Goal: Information Seeking & Learning: Get advice/opinions

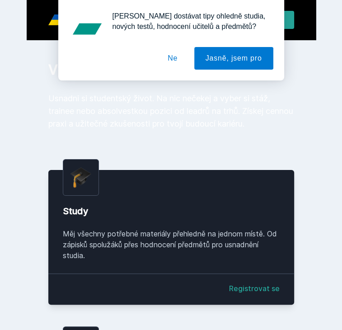
click at [185, 18] on div "Chceš dostávat tipy ohledně studia, nových testů, hodnocení učitelů a předmětů?…" at bounding box center [171, 40] width 342 height 81
click at [176, 59] on button "Ne" at bounding box center [173, 58] width 33 height 23
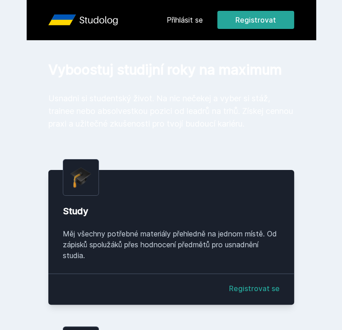
click at [180, 21] on link "Přihlásit se" at bounding box center [185, 19] width 36 height 11
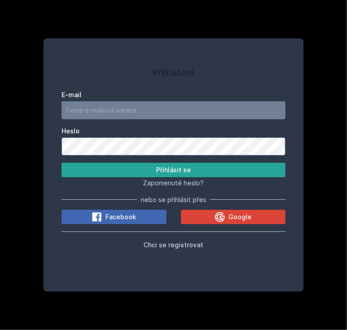
type input "ondra1zak@seznam.cz"
click at [145, 104] on input "ondra1zak@seznam.cz" at bounding box center [174, 110] width 224 height 18
click at [31, 143] on div "Přihlášení E-mail ondra1zak@seznam.cz Heslo Přihlásit se Zapomenuté heslo? nebo…" at bounding box center [173, 165] width 347 height 330
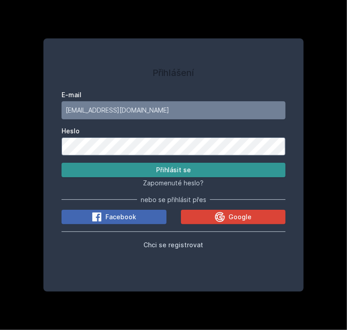
click at [126, 172] on button "Přihlásit se" at bounding box center [174, 170] width 224 height 14
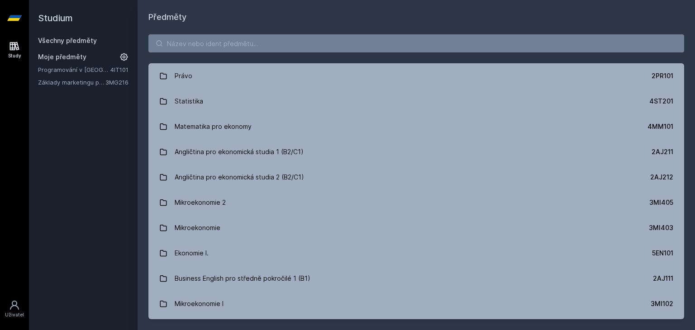
click at [57, 39] on link "Všechny předměty" at bounding box center [67, 41] width 59 height 8
click at [15, 21] on icon at bounding box center [14, 18] width 14 height 36
click at [175, 37] on input "search" at bounding box center [416, 43] width 536 height 18
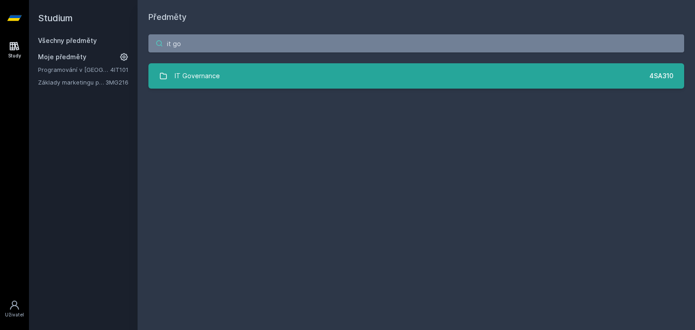
type input "it go"
click at [249, 84] on link "IT Governance 4SA310" at bounding box center [416, 75] width 536 height 25
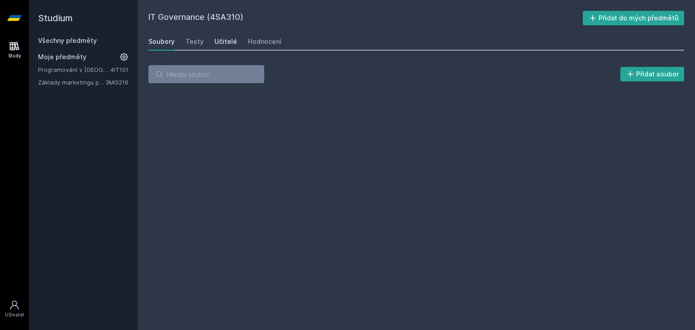
click at [224, 40] on div "Učitelé" at bounding box center [225, 41] width 23 height 9
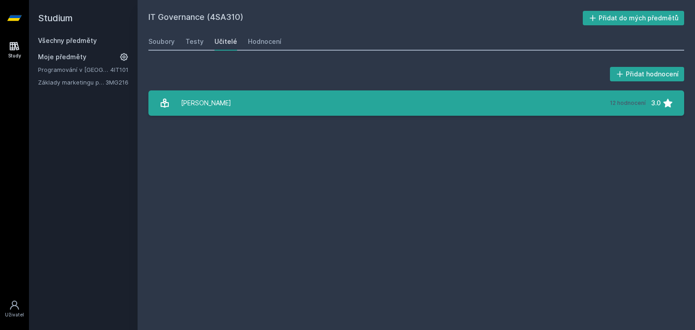
click at [282, 104] on link "Smutný Zdeněk 12 hodnocení 3.0" at bounding box center [416, 102] width 536 height 25
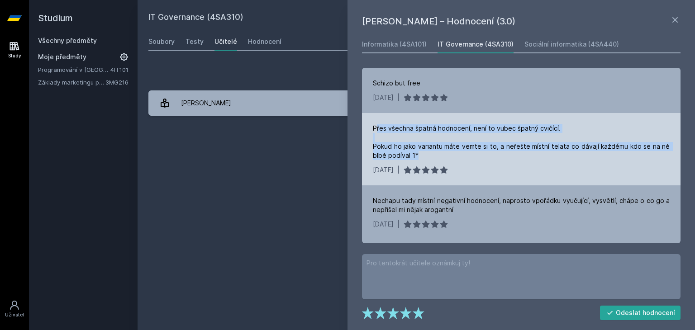
drag, startPoint x: 376, startPoint y: 125, endPoint x: 425, endPoint y: 152, distance: 55.5
click at [342, 152] on div "Přes všechna špatná hodnocení, není to vubec špatný cvičící. Pokud ho jako vari…" at bounding box center [521, 142] width 297 height 36
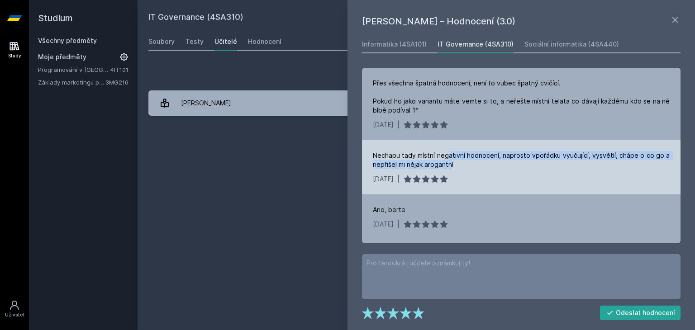
drag, startPoint x: 449, startPoint y: 151, endPoint x: 451, endPoint y: 163, distance: 12.3
click at [342, 163] on div "Nechapu tady místní negativní hodnocení, naprosto vpořádku vyučující, vysvětlí,…" at bounding box center [521, 160] width 297 height 18
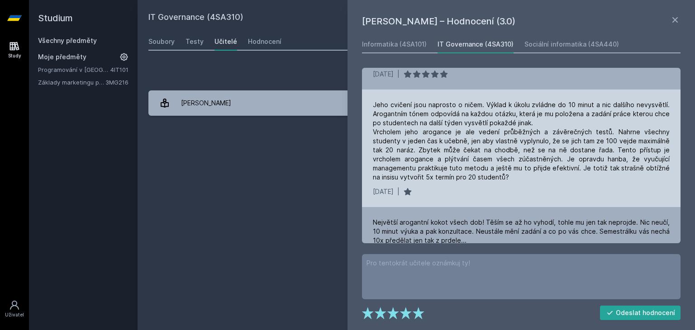
scroll to position [181, 0]
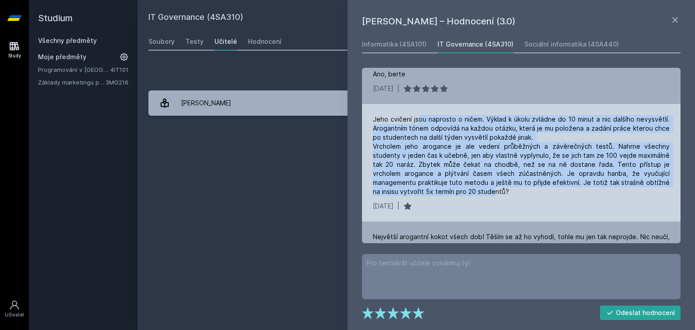
drag, startPoint x: 418, startPoint y: 119, endPoint x: 440, endPoint y: 192, distance: 76.4
click at [342, 192] on div "Jeho cvičení jsou naprosto o ničem. Výklad k úkolu zvládne do 10 minut a nic da…" at bounding box center [521, 155] width 297 height 81
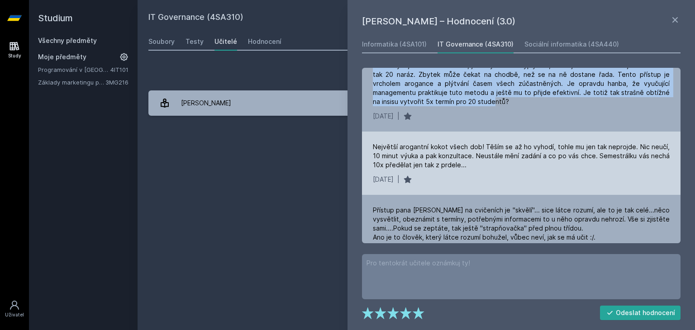
scroll to position [271, 0]
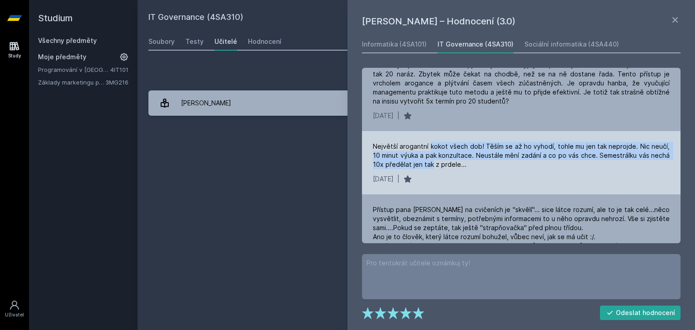
drag, startPoint x: 440, startPoint y: 147, endPoint x: 431, endPoint y: 165, distance: 20.4
click at [342, 165] on div "Největší arogantní kokot všech dob! Těším se až ho vyhodí, tohle mu jen tak nep…" at bounding box center [521, 155] width 297 height 27
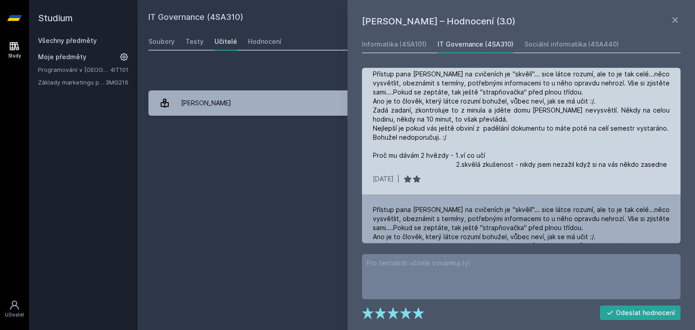
scroll to position [588, 0]
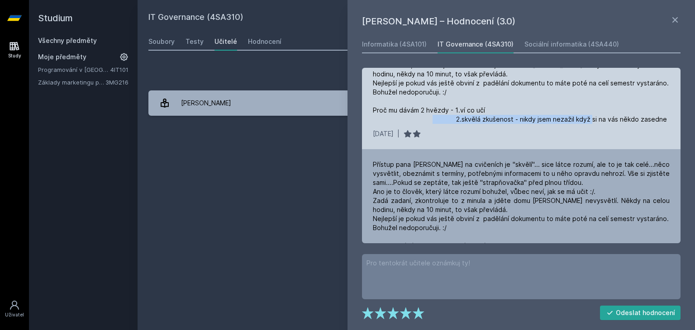
drag, startPoint x: 487, startPoint y: 122, endPoint x: 636, endPoint y: 120, distance: 148.4
click at [342, 120] on div "Přístup pana [PERSON_NAME] na cvičeních je "skvělí"... sice látce rozumí, ale t…" at bounding box center [521, 74] width 297 height 100
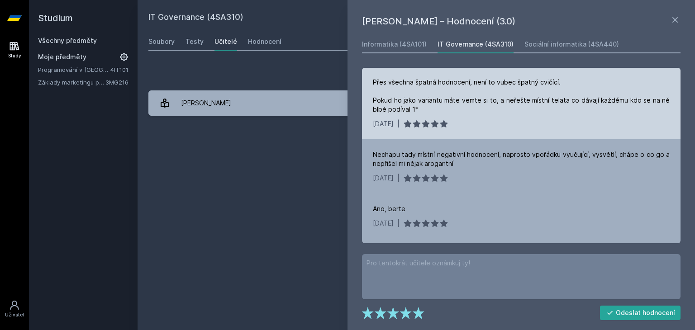
scroll to position [0, 0]
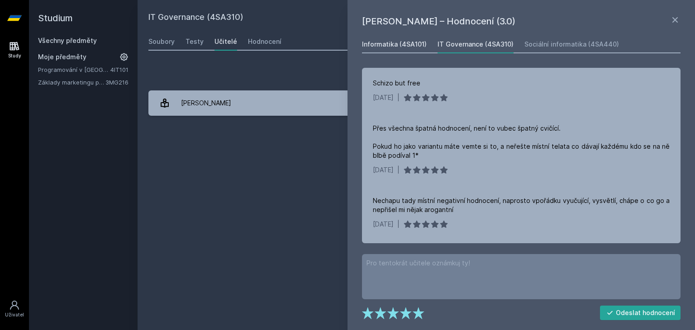
click at [342, 39] on link "Informatika (4SA101)" at bounding box center [394, 44] width 65 height 18
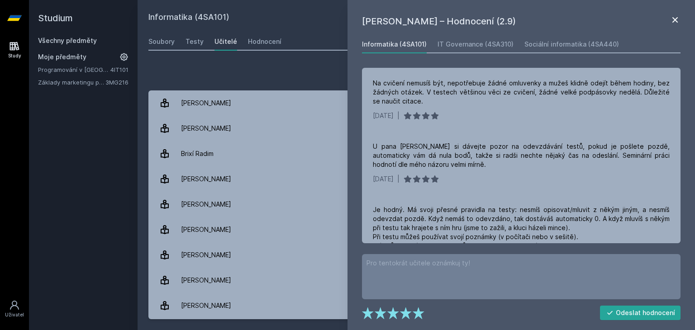
click at [342, 17] on icon at bounding box center [675, 19] width 11 height 11
drag, startPoint x: 320, startPoint y: 62, endPoint x: 333, endPoint y: 64, distance: 13.3
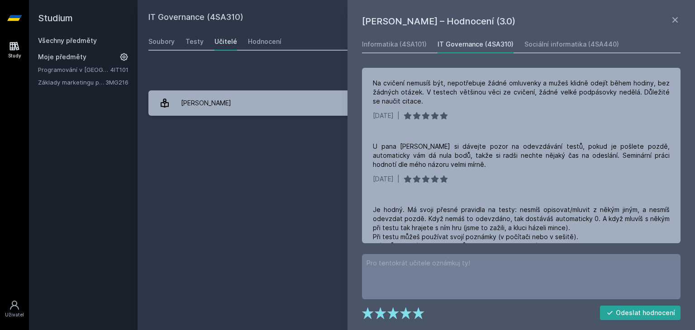
drag, startPoint x: 287, startPoint y: 167, endPoint x: 296, endPoint y: 168, distance: 9.1
click at [287, 167] on div "IT Governance (4SA310) Přidat do mých předmětů Soubory Testy Učitelé Hodnocení …" at bounding box center [416, 165] width 536 height 309
click at [342, 16] on icon at bounding box center [675, 19] width 11 height 11
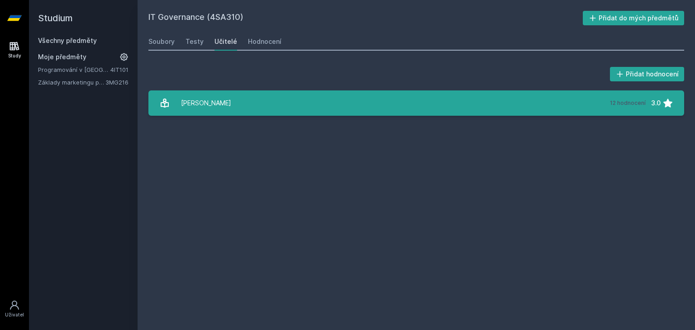
click at [342, 93] on link "Smutný Zdeněk 12 hodnocení 3.0" at bounding box center [416, 102] width 536 height 25
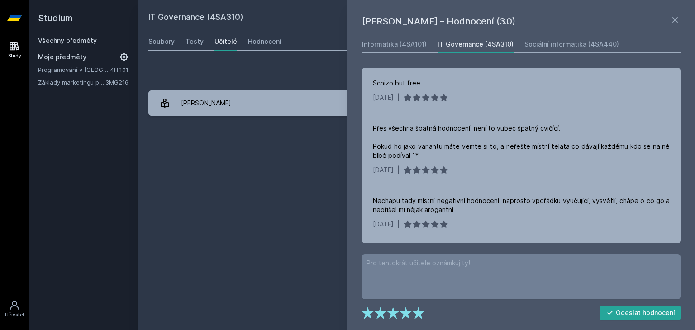
click at [342, 41] on div "IT Governance (4SA310)" at bounding box center [475, 44] width 76 height 9
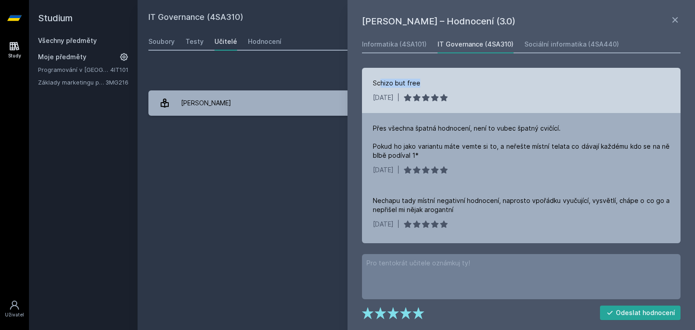
drag, startPoint x: 421, startPoint y: 83, endPoint x: 380, endPoint y: 83, distance: 41.6
click at [342, 83] on div "Schizo but free" at bounding box center [521, 83] width 297 height 9
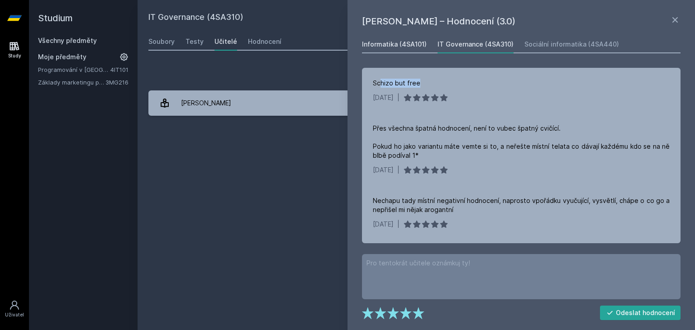
drag, startPoint x: 407, startPoint y: 46, endPoint x: 396, endPoint y: 47, distance: 10.4
click at [342, 46] on div "Informatika (4SA101)" at bounding box center [394, 44] width 65 height 9
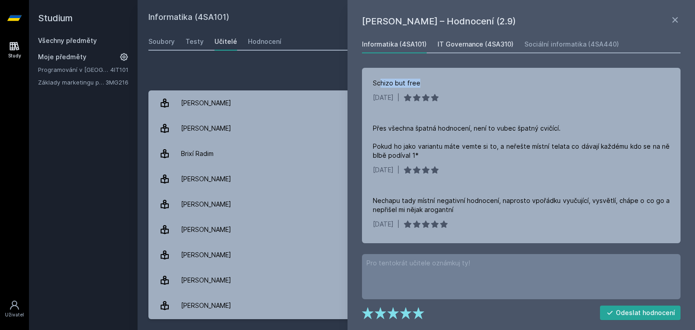
click at [342, 44] on div "IT Governance (4SA310)" at bounding box center [475, 44] width 76 height 9
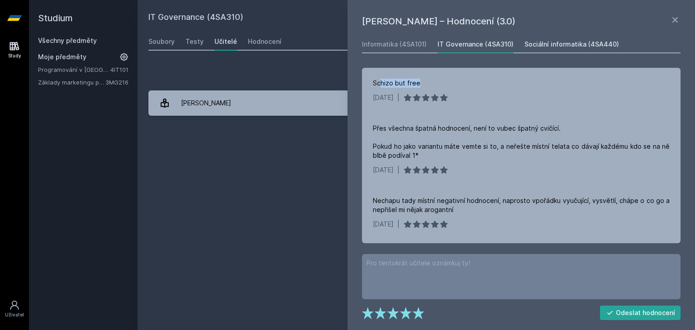
click at [342, 41] on div "Sociální informatika (4SA440)" at bounding box center [571, 44] width 95 height 9
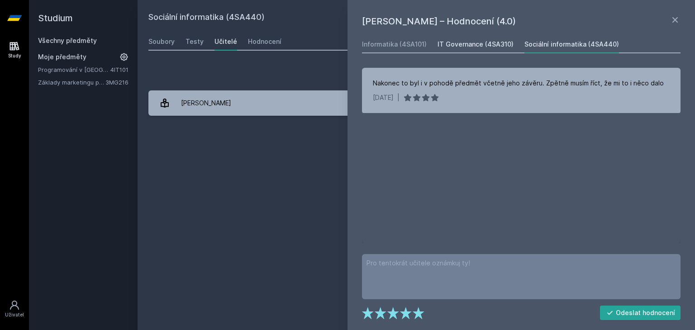
click at [342, 39] on link "IT Governance (4SA310)" at bounding box center [475, 44] width 76 height 18
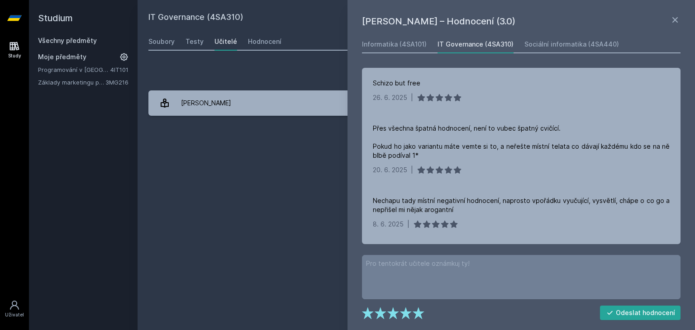
click at [80, 44] on div "Všechny předměty" at bounding box center [83, 40] width 90 height 9
click at [78, 40] on link "Všechny předměty" at bounding box center [67, 41] width 59 height 8
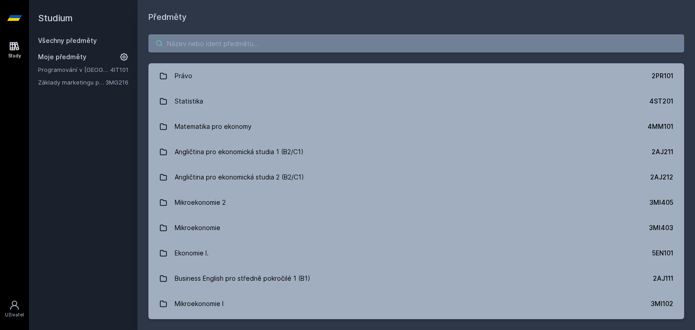
click at [213, 46] on input "search" at bounding box center [416, 43] width 536 height 18
paste input "44F102"
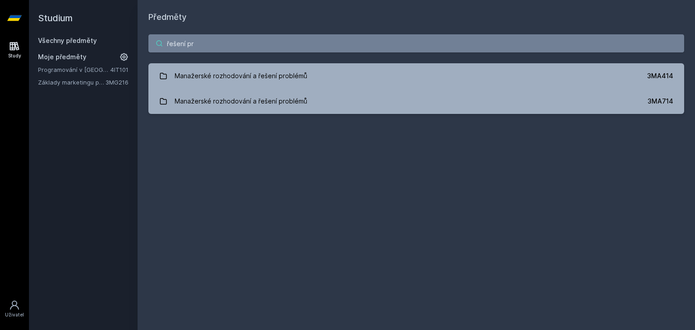
type input "řešení pr"
drag, startPoint x: 407, startPoint y: 159, endPoint x: 412, endPoint y: 155, distance: 6.7
click at [408, 158] on div "Předměty řešení pr Manažerské rozhodování a řešení problémů 3MA414 Manažerské r…" at bounding box center [416, 165] width 536 height 309
